Goal: Navigation & Orientation: Find specific page/section

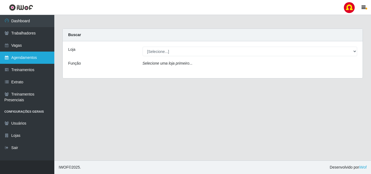
click at [24, 62] on link "Agendamentos" at bounding box center [27, 58] width 54 height 12
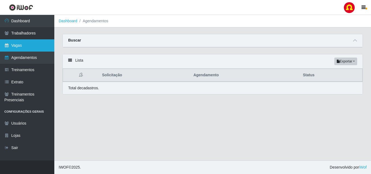
click at [17, 47] on link "Vagas" at bounding box center [27, 45] width 54 height 12
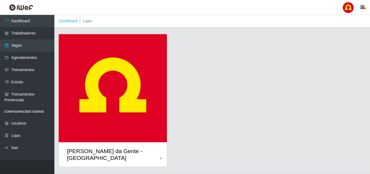
click at [139, 110] on img at bounding box center [113, 88] width 108 height 108
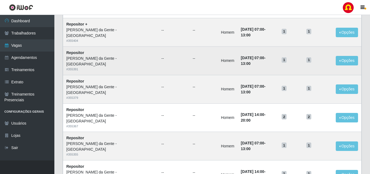
scroll to position [286, 0]
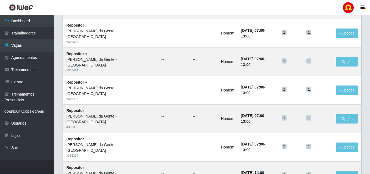
scroll to position [272, 0]
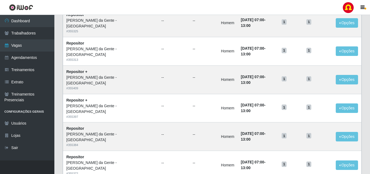
scroll to position [286, 0]
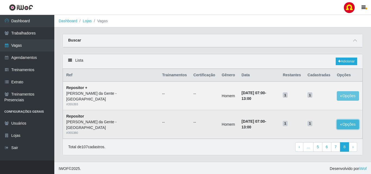
click at [346, 120] on button "Opções" at bounding box center [348, 125] width 22 height 10
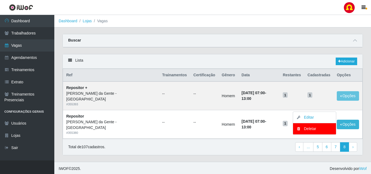
click at [257, 150] on div "Lista Adicionar Ref Trainamentos Certificação Gênero Data Restantes Cadastradas…" at bounding box center [212, 108] width 309 height 108
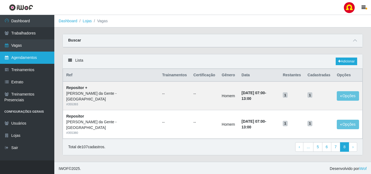
click at [20, 55] on link "Agendamentos" at bounding box center [27, 58] width 54 height 12
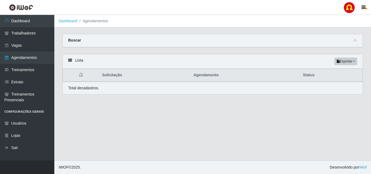
click at [70, 61] on icon at bounding box center [70, 60] width 4 height 4
click at [26, 123] on link "Usuários" at bounding box center [27, 123] width 54 height 12
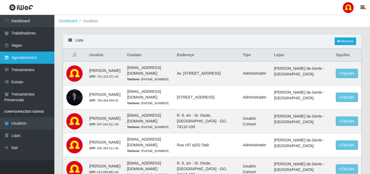
click at [37, 59] on link "Agendamentos" at bounding box center [27, 58] width 54 height 12
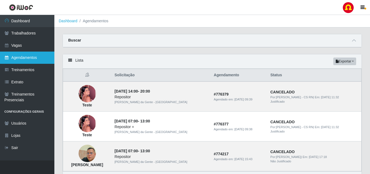
click at [28, 58] on link "Agendamentos" at bounding box center [27, 58] width 54 height 12
click at [23, 59] on link "Agendamentos" at bounding box center [27, 58] width 54 height 12
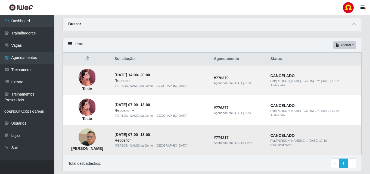
scroll to position [34, 0]
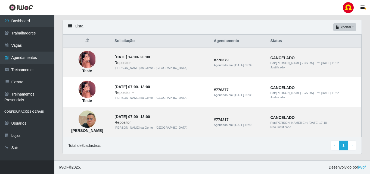
click at [10, 112] on li "Configurações Gerais" at bounding box center [27, 111] width 54 height 11
click at [19, 137] on link "Lojas" at bounding box center [27, 136] width 54 height 12
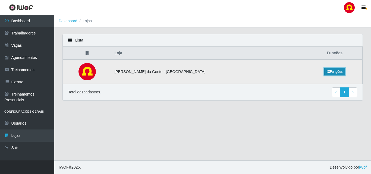
click at [332, 74] on link "Funções" at bounding box center [334, 72] width 21 height 8
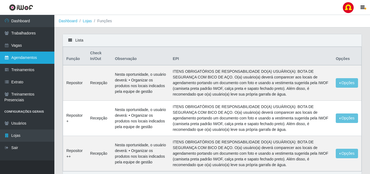
click at [25, 58] on link "Agendamentos" at bounding box center [27, 58] width 54 height 12
